Goal: Task Accomplishment & Management: Use online tool/utility

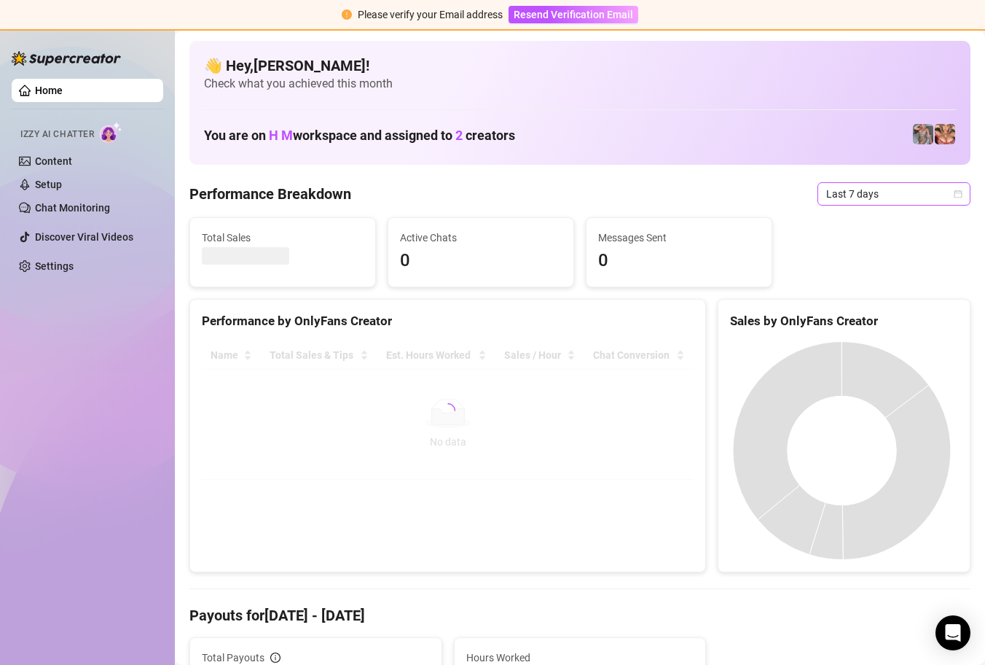
click at [954, 189] on icon "calendar" at bounding box center [958, 193] width 9 height 9
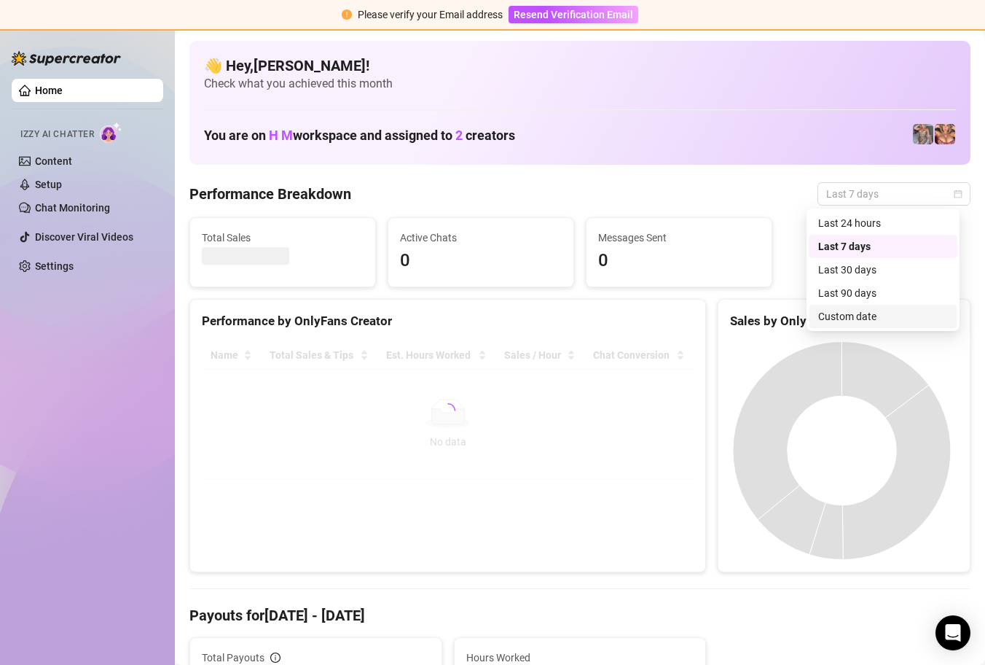
click at [888, 314] on div "Custom date" at bounding box center [883, 316] width 130 height 16
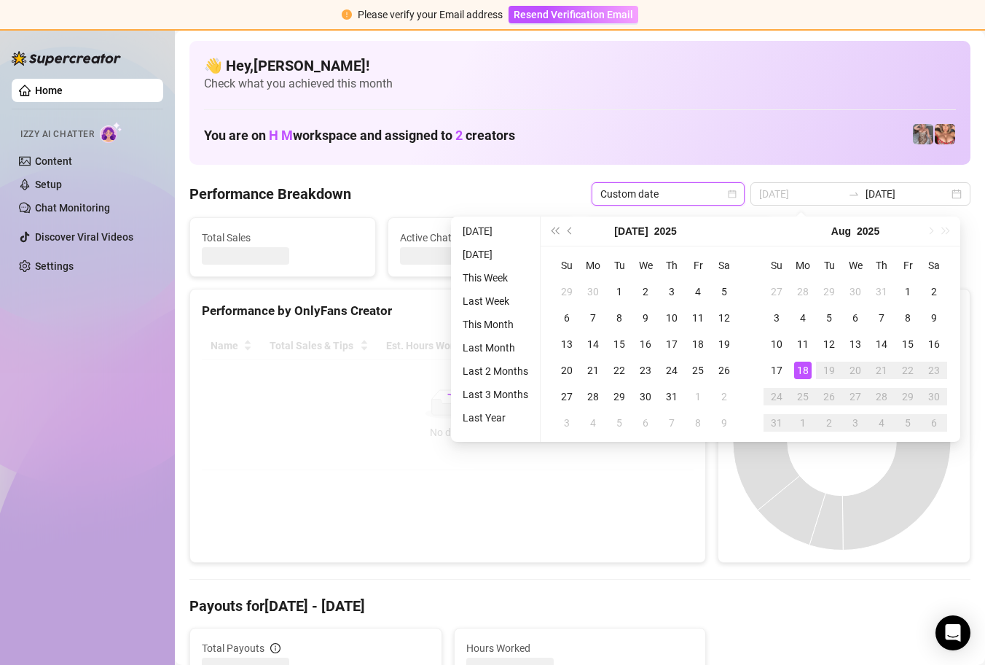
click at [803, 365] on div "18" at bounding box center [802, 369] width 17 height 17
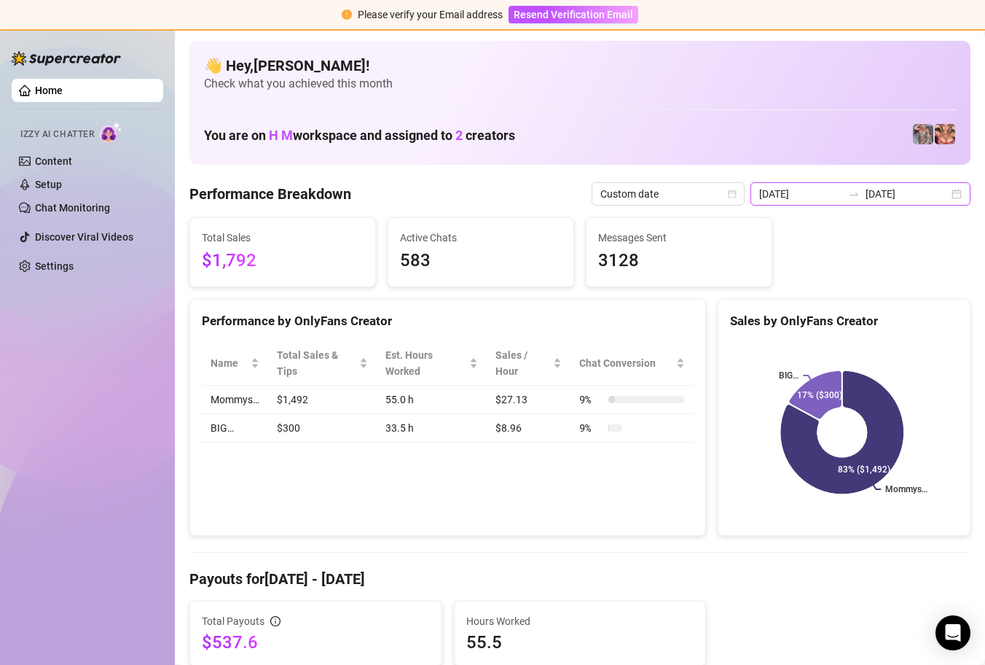
click at [827, 195] on input "[DATE]" at bounding box center [800, 194] width 83 height 16
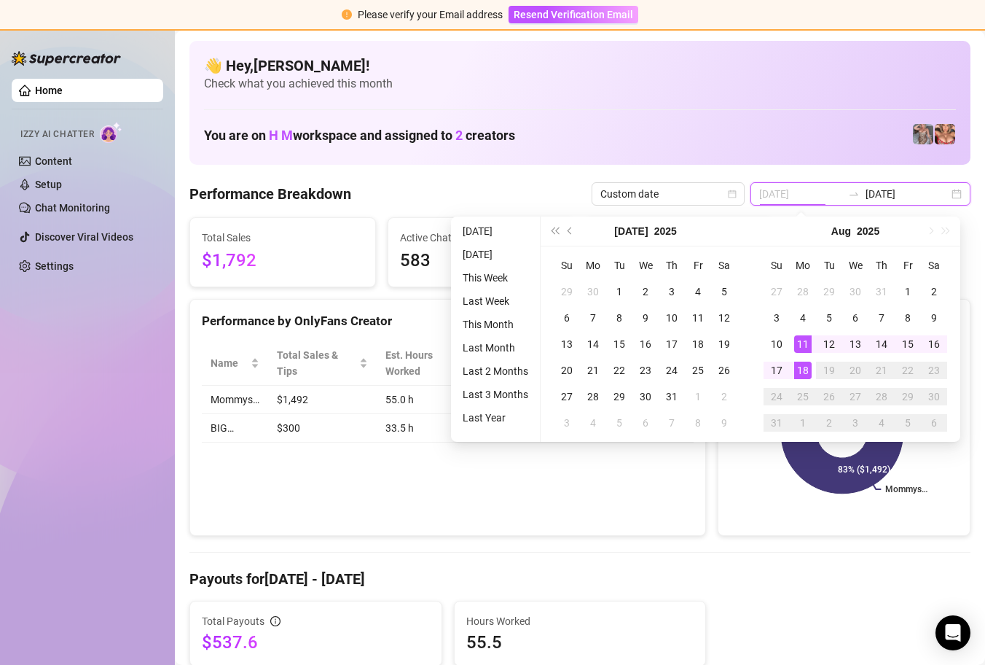
type input "[DATE]"
click at [802, 366] on div "18" at bounding box center [802, 369] width 17 height 17
type input "[DATE]"
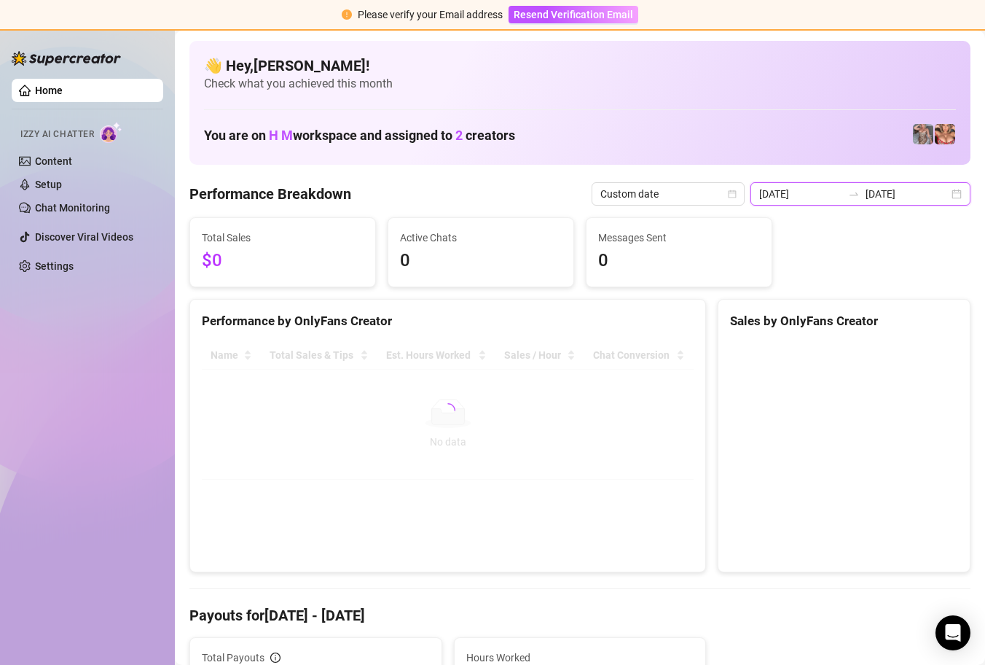
click at [824, 193] on input "[DATE]" at bounding box center [800, 194] width 83 height 16
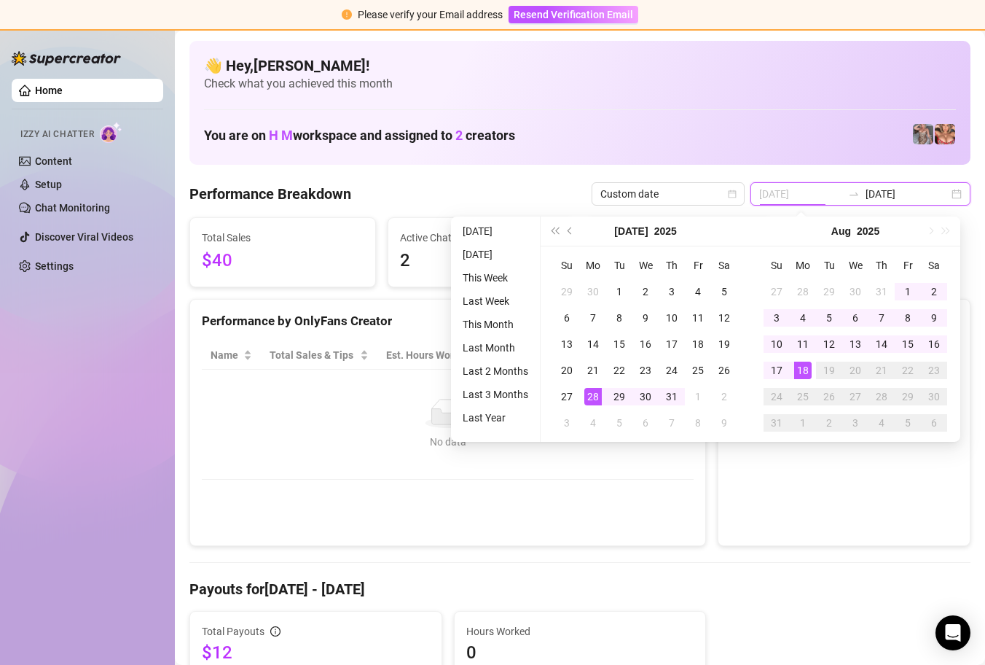
type input "[DATE]"
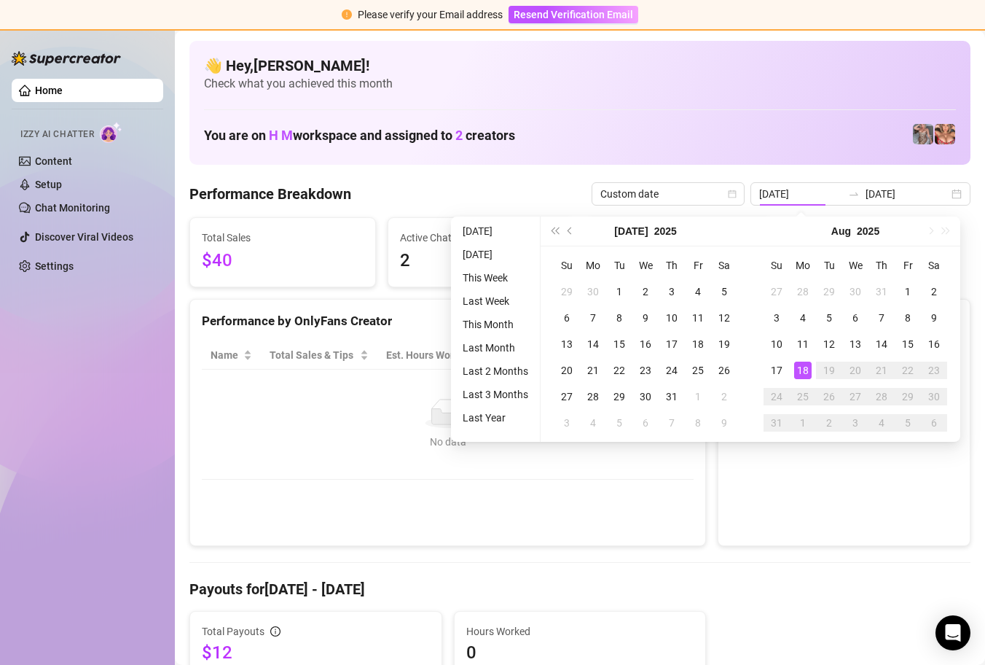
click at [551, 196] on div "Performance Breakdown Custom date [DATE] [DATE]" at bounding box center [579, 193] width 781 height 23
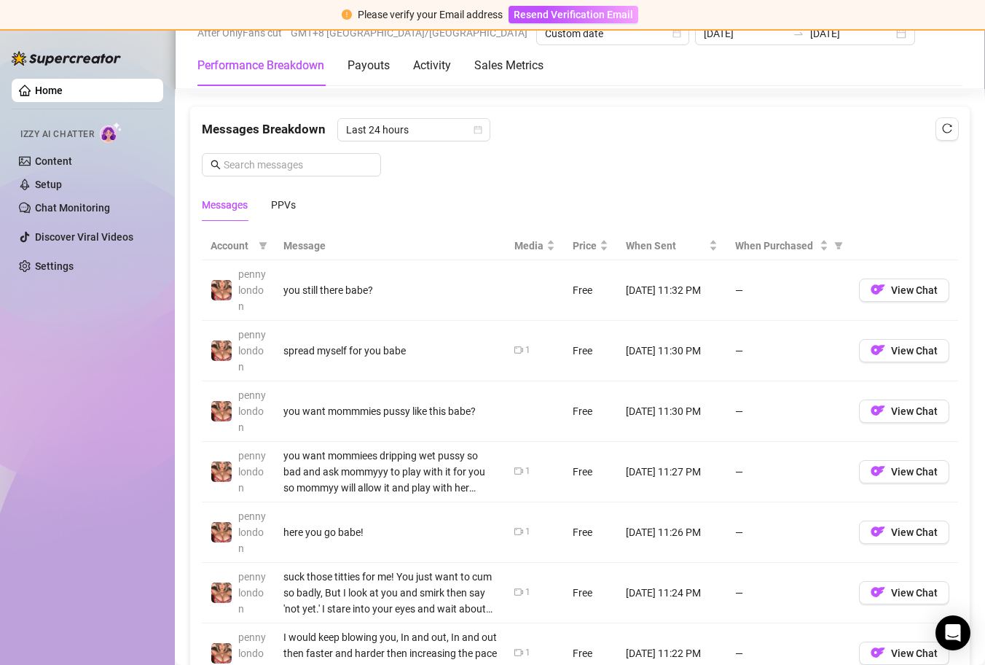
scroll to position [1295, 0]
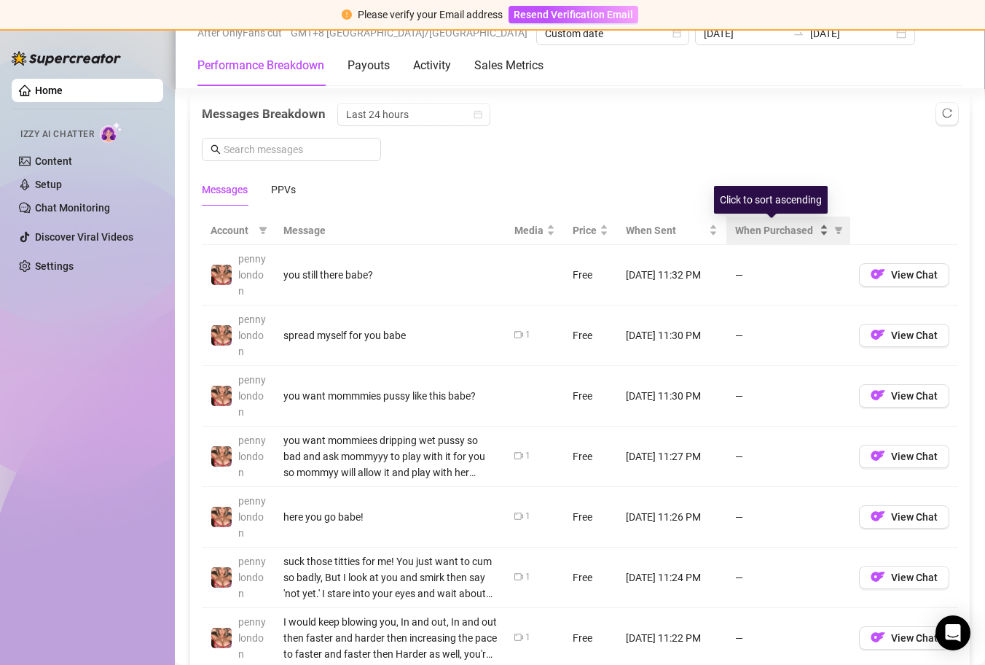
click at [811, 232] on div "When Purchased" at bounding box center [781, 230] width 93 height 16
click at [814, 227] on div "When Purchased" at bounding box center [781, 230] width 93 height 16
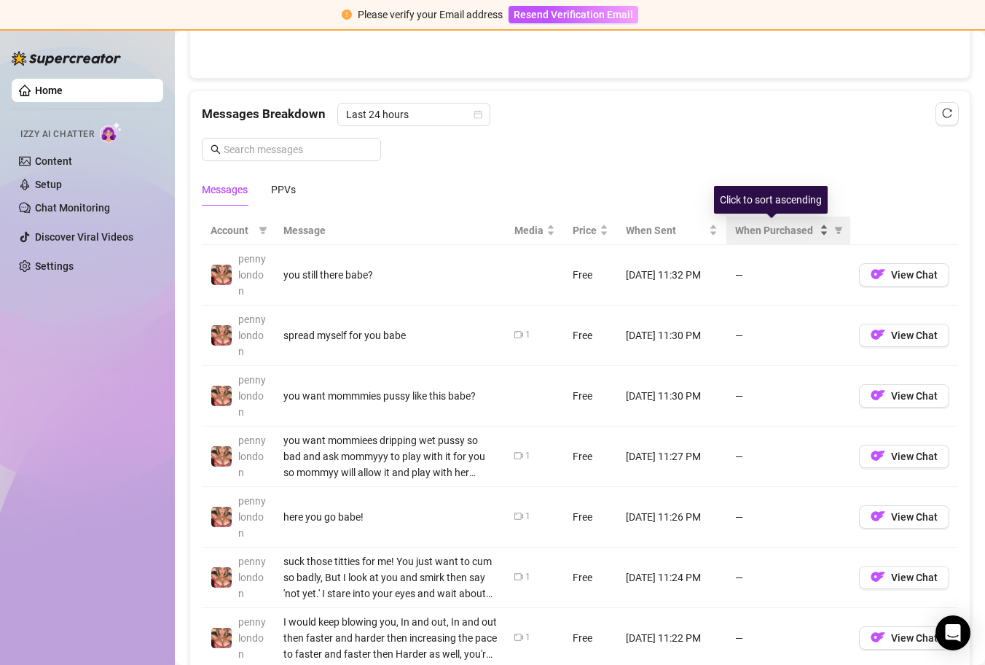
click at [810, 234] on div "When Purchased" at bounding box center [781, 230] width 93 height 16
click at [815, 230] on div "When Purchased" at bounding box center [781, 230] width 93 height 16
click at [815, 231] on div "When Purchased" at bounding box center [781, 230] width 93 height 16
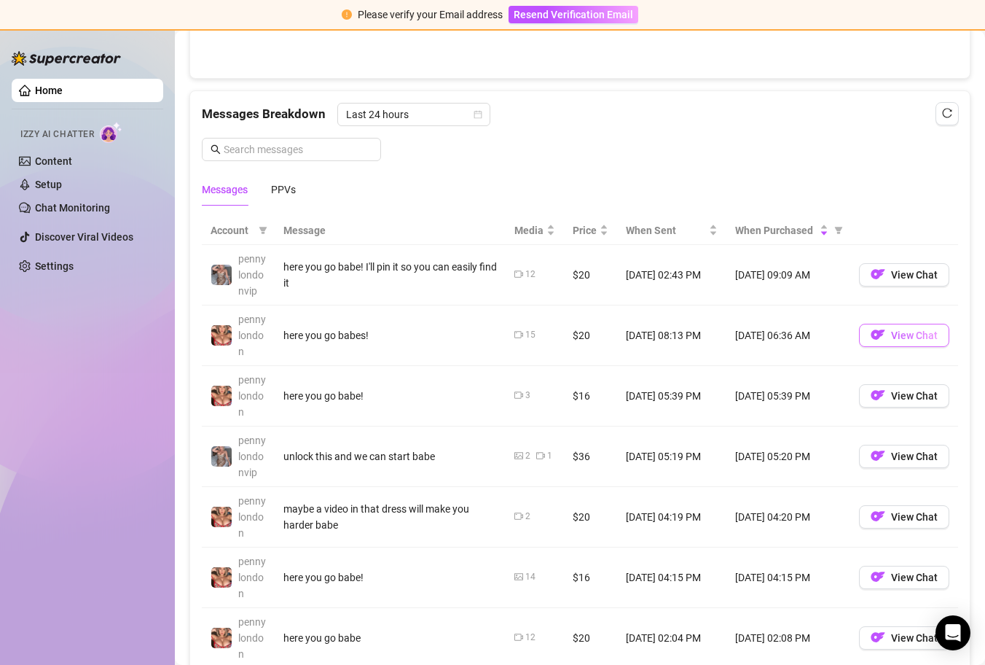
click at [874, 335] on img "button" at bounding box center [878, 334] width 15 height 15
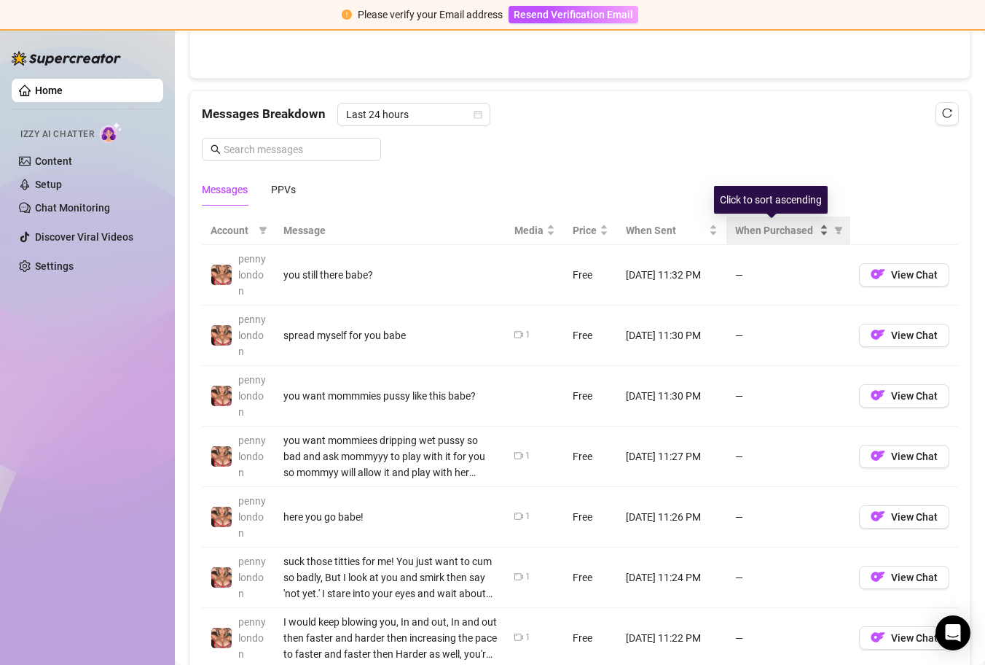
click at [813, 233] on div "When Purchased" at bounding box center [781, 230] width 93 height 16
click at [815, 231] on div "When Purchased" at bounding box center [781, 230] width 93 height 16
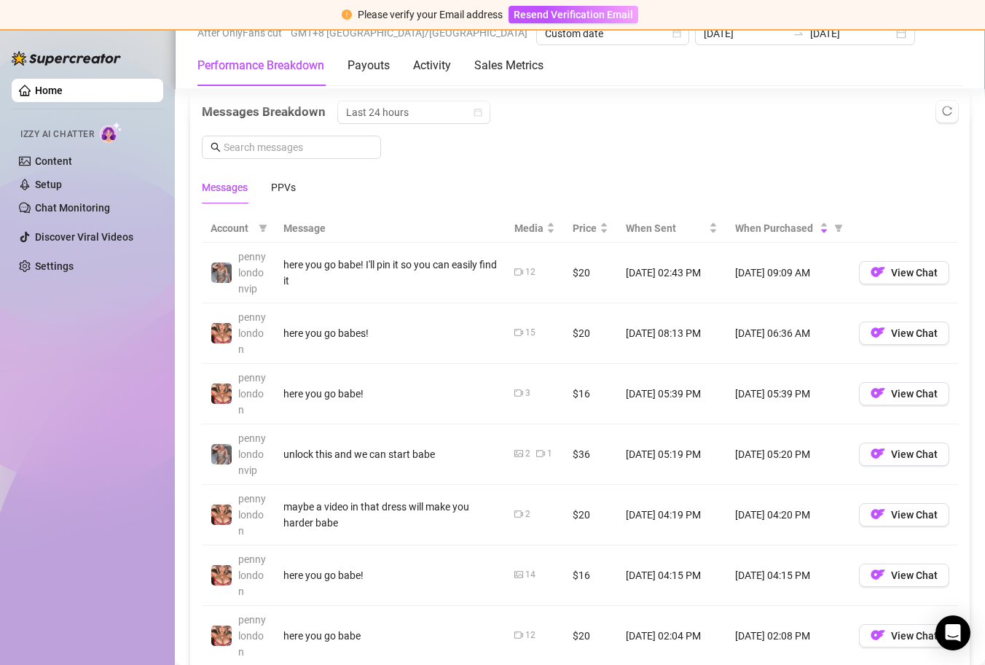
scroll to position [1298, 0]
click at [900, 266] on span "View Chat" at bounding box center [914, 272] width 47 height 12
